Goal: Information Seeking & Learning: Learn about a topic

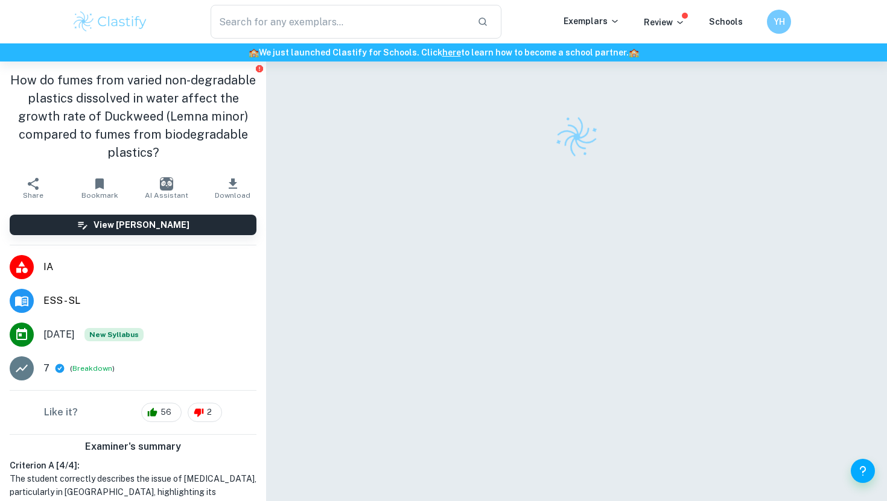
scroll to position [40, 0]
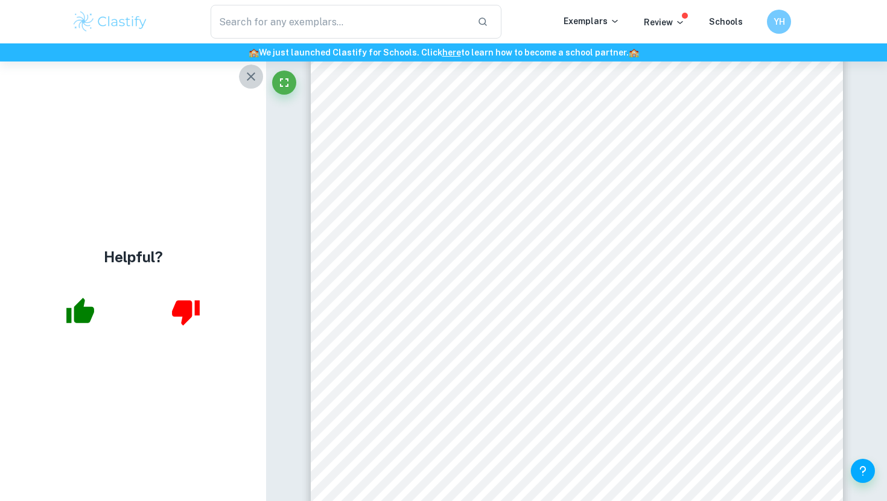
click at [252, 78] on icon "button" at bounding box center [251, 76] width 14 height 14
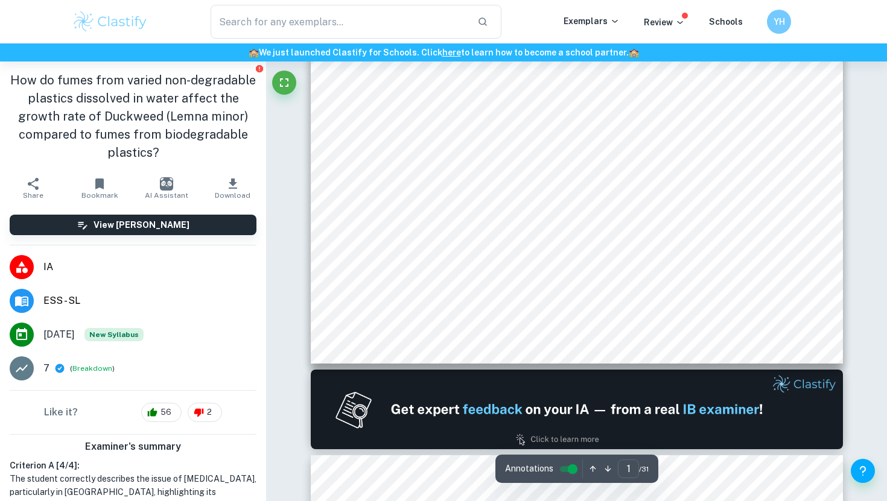
type input "2"
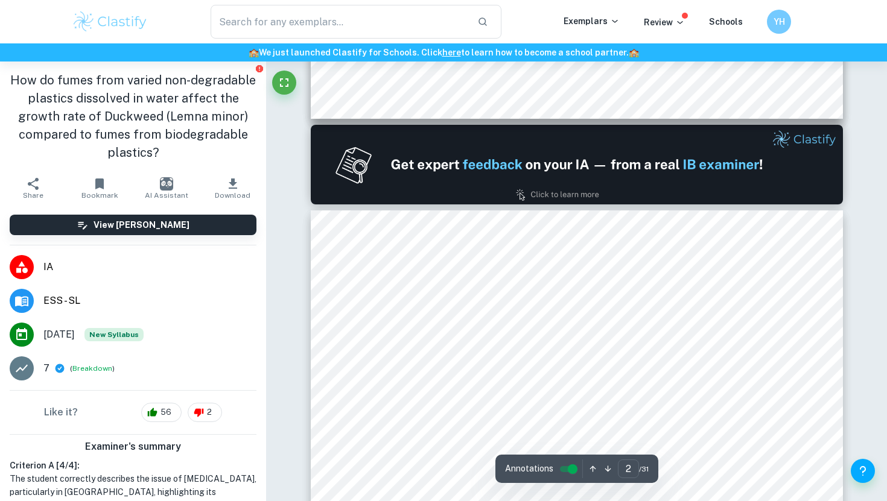
scroll to position [900, 0]
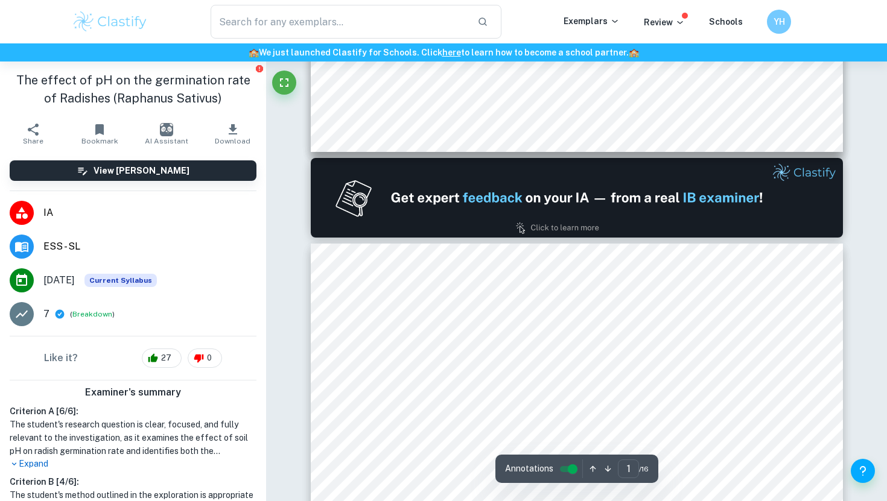
type input "2"
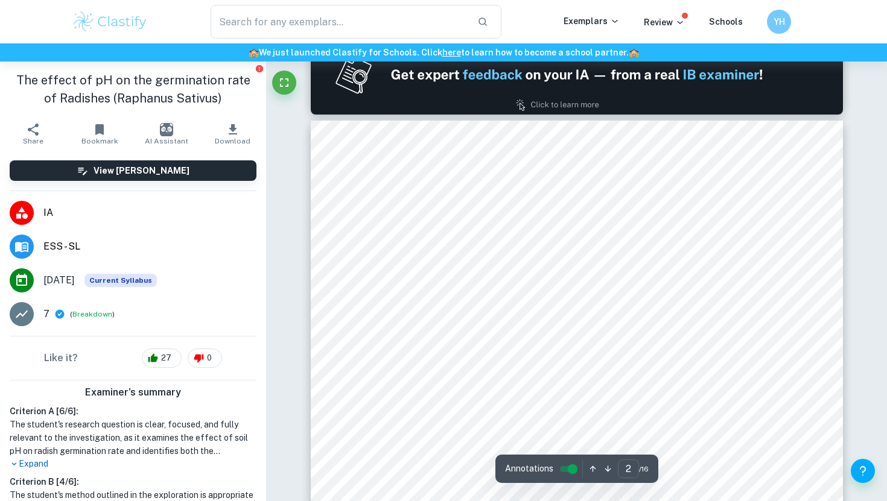
scroll to position [817, 0]
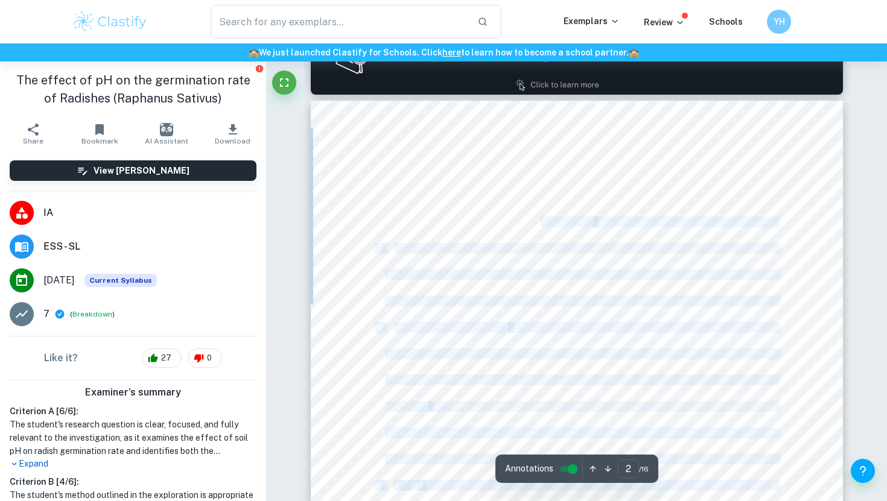
drag, startPoint x: 380, startPoint y: 226, endPoint x: 538, endPoint y: 217, distance: 158.3
click at [538, 217] on div "2 Contents 1. Introduction ....................................................…" at bounding box center [577, 477] width 532 height 752
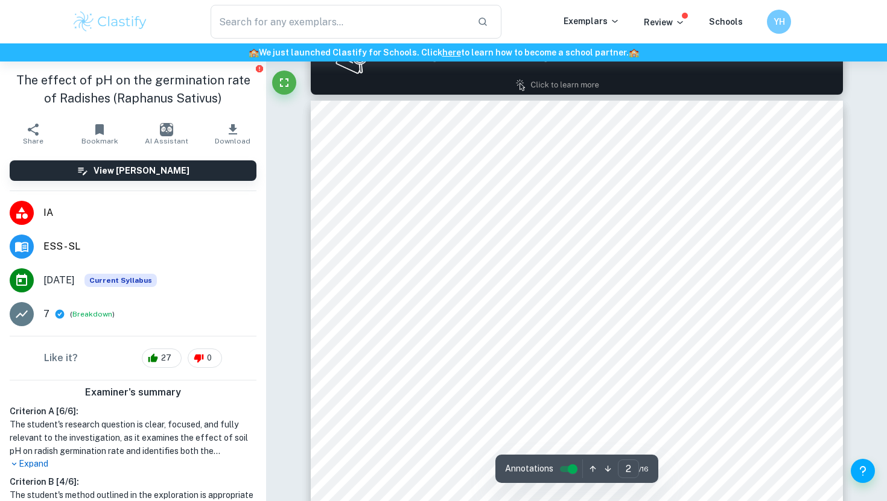
click at [531, 220] on span "Background Information and Environmental Context" at bounding box center [489, 222] width 209 height 10
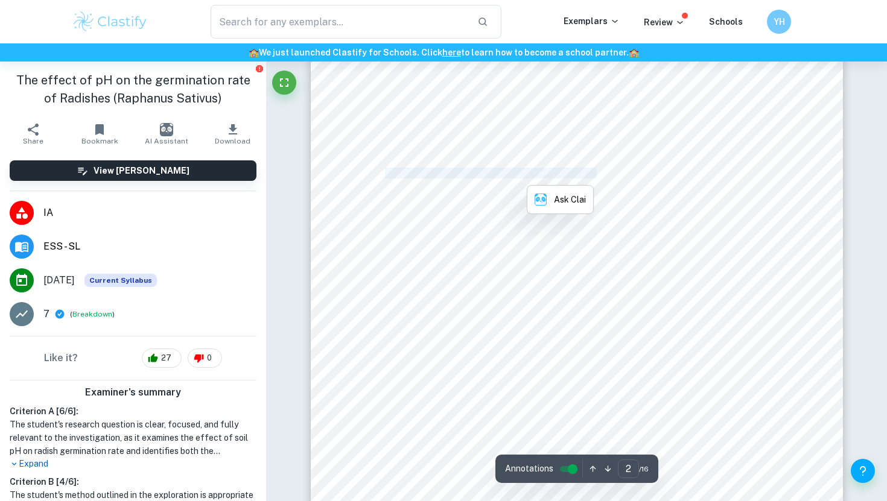
scroll to position [869, 0]
click at [434, 338] on div "2 Contents 1. Introduction ....................................................…" at bounding box center [577, 425] width 532 height 752
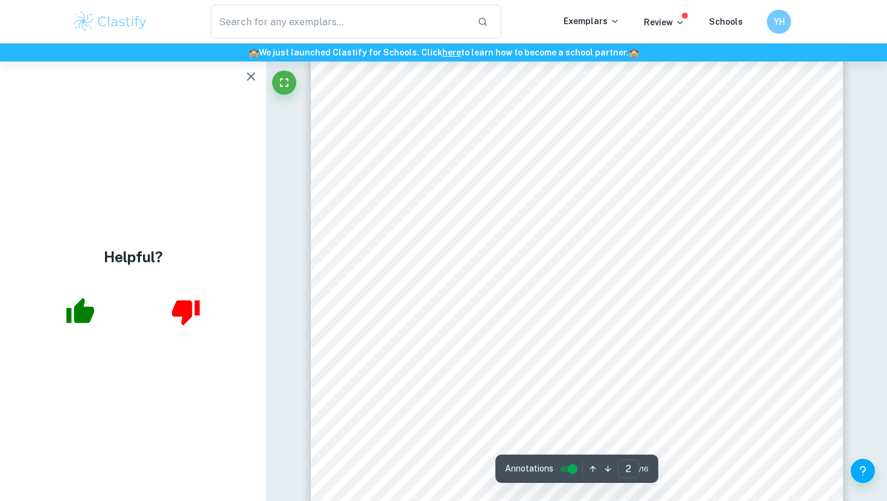
scroll to position [945, 0]
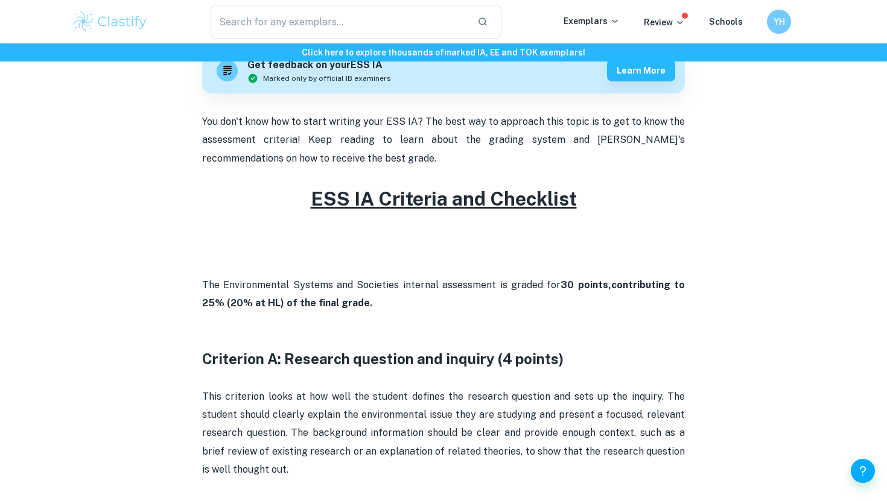
scroll to position [299, 0]
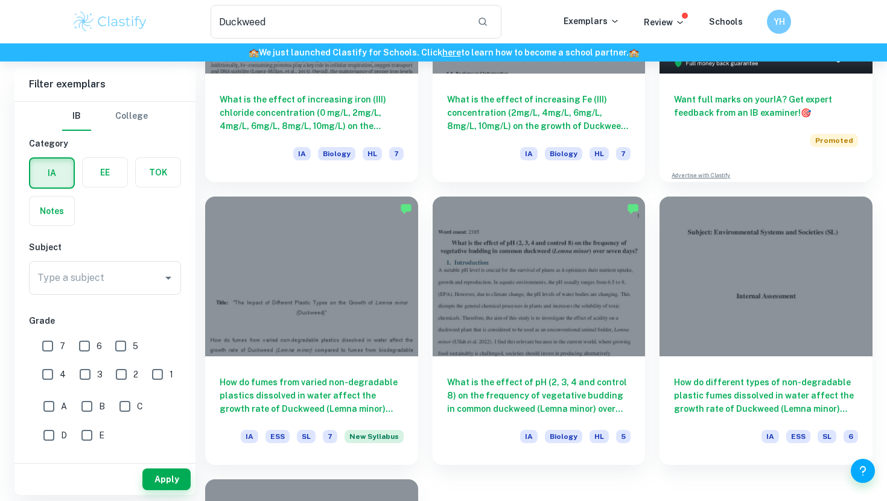
scroll to position [258, 0]
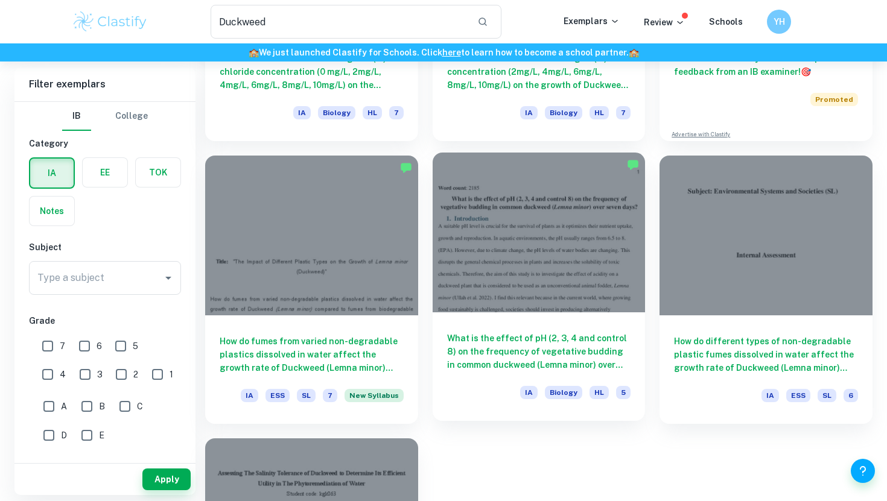
click at [515, 180] on div at bounding box center [539, 232] width 213 height 159
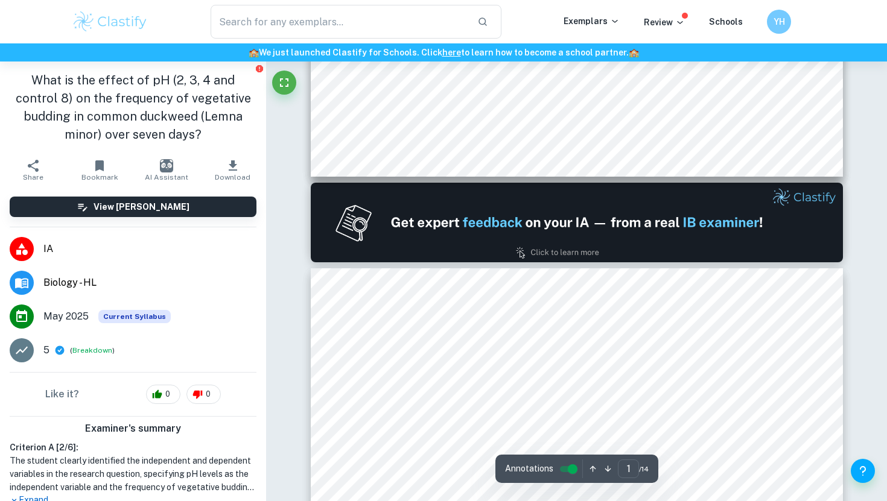
type input "2"
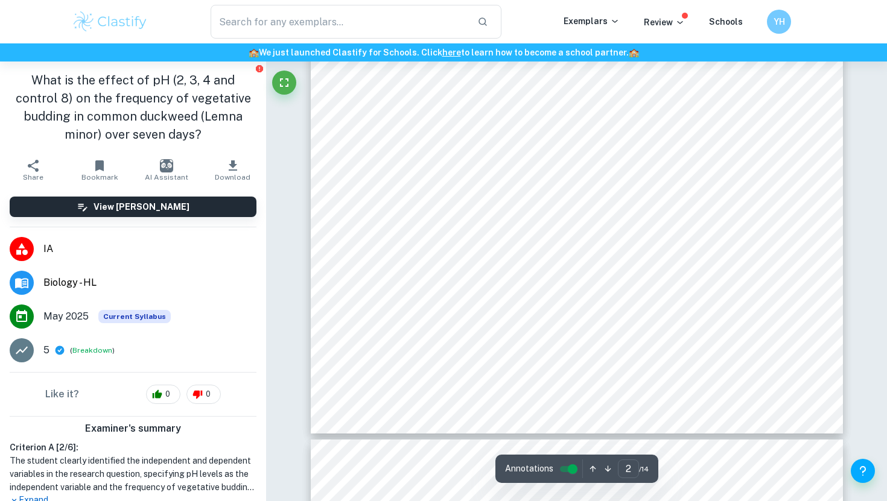
scroll to position [1240, 0]
